Goal: Use online tool/utility: Use online tool/utility

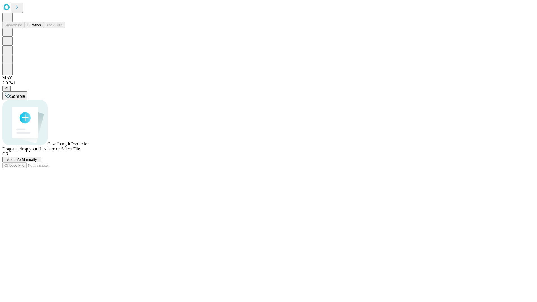
click at [80, 151] on span "Select File" at bounding box center [70, 149] width 19 height 5
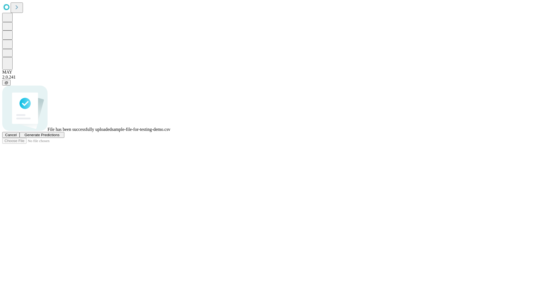
click at [59, 137] on span "Generate Predictions" at bounding box center [41, 135] width 35 height 4
